Goal: Find specific page/section

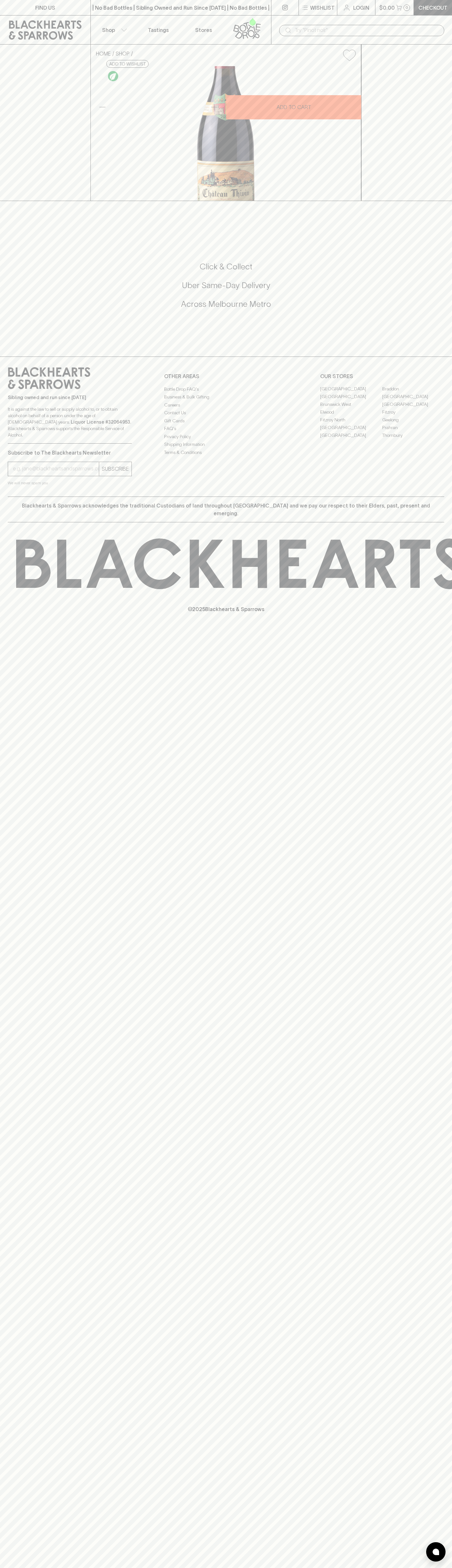
click at [1, 24] on link at bounding box center [45, 30] width 90 height 29
click at [90, 1567] on html "FIND US | No Bad Bottles | Sibling Owned and Run Since [DATE] | No Bad Bottles …" at bounding box center [226, 784] width 452 height 1568
